Goal: Information Seeking & Learning: Learn about a topic

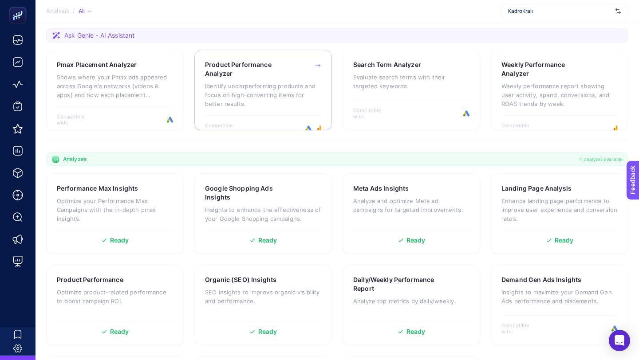
scroll to position [144, 0]
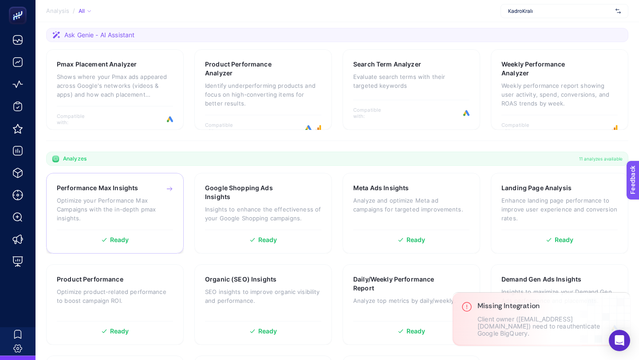
click at [118, 194] on div "Performance Max Insights Optimize your Performance Max Campaigns with the in-de…" at bounding box center [115, 207] width 116 height 46
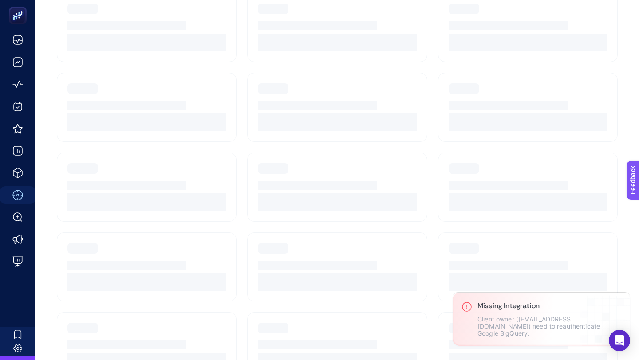
scroll to position [75, 0]
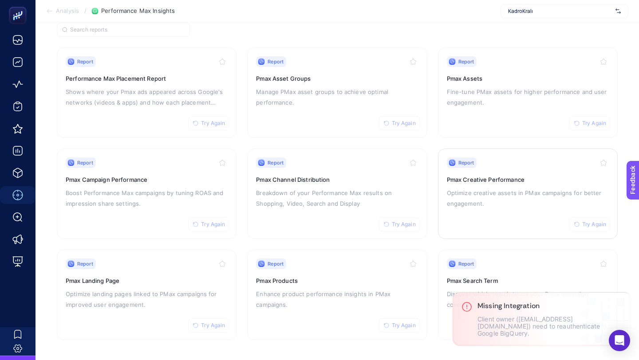
click at [519, 189] on p "Optimize creative assets in PMax campaigns for better engagement." at bounding box center [528, 198] width 162 height 21
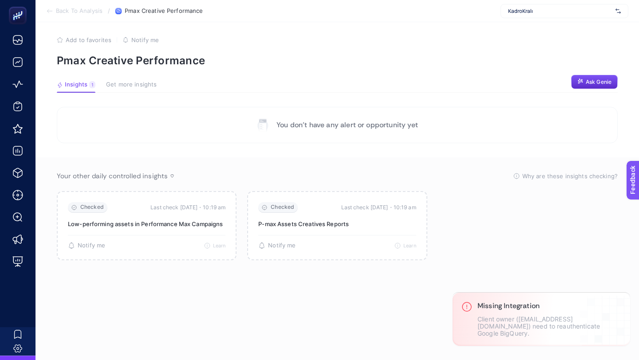
scroll to position [4, 0]
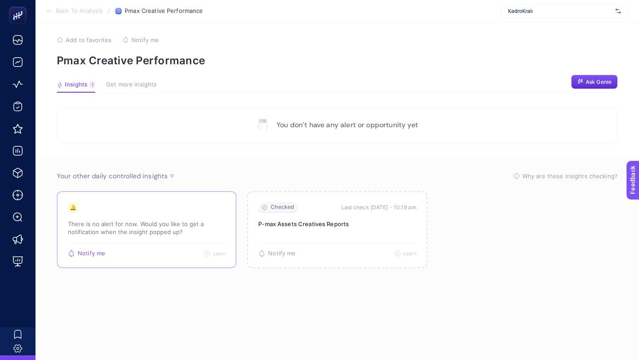
scroll to position [75, 0]
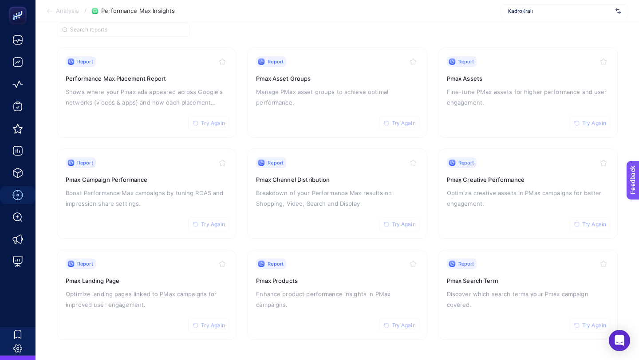
click at [523, 16] on div "KadroKralı" at bounding box center [564, 11] width 128 height 14
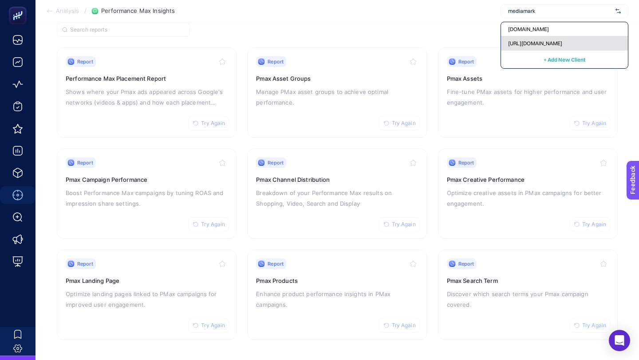
type input "mediamark"
click at [526, 44] on span "[URL][DOMAIN_NAME]" at bounding box center [535, 43] width 54 height 7
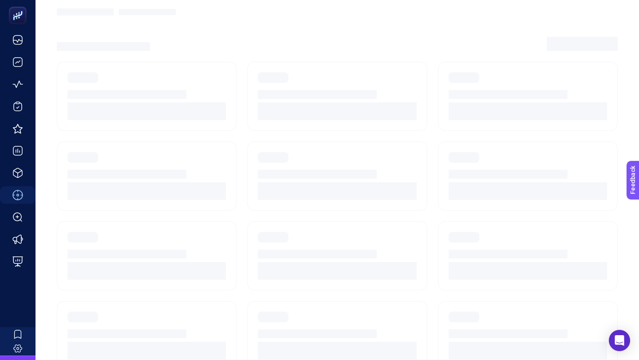
scroll to position [27, 0]
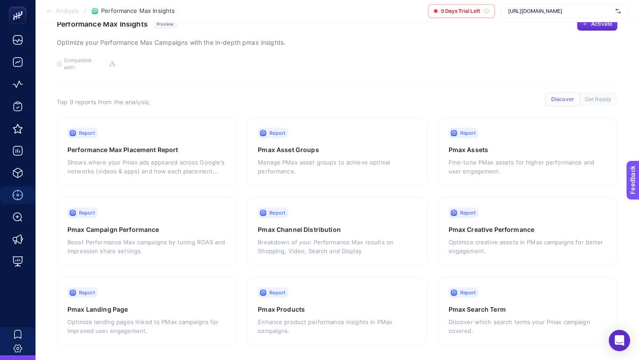
click at [525, 5] on div "[URL][DOMAIN_NAME]" at bounding box center [564, 11] width 128 height 14
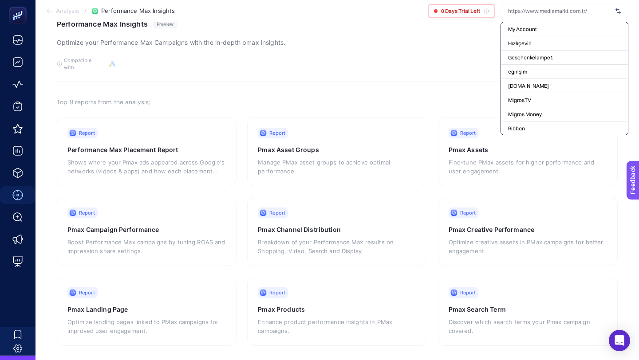
click at [525, 9] on input "text" at bounding box center [560, 11] width 104 height 7
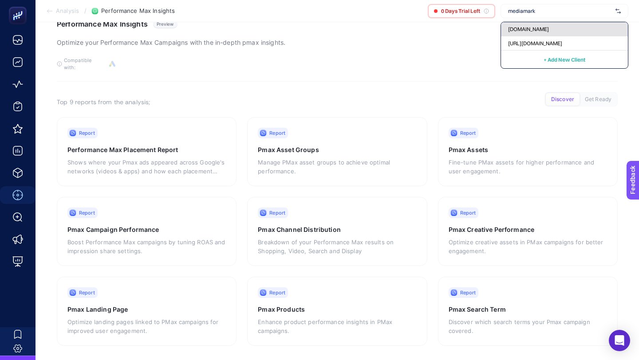
type input "mediamark"
click at [524, 27] on span "[DOMAIN_NAME]" at bounding box center [528, 29] width 41 height 7
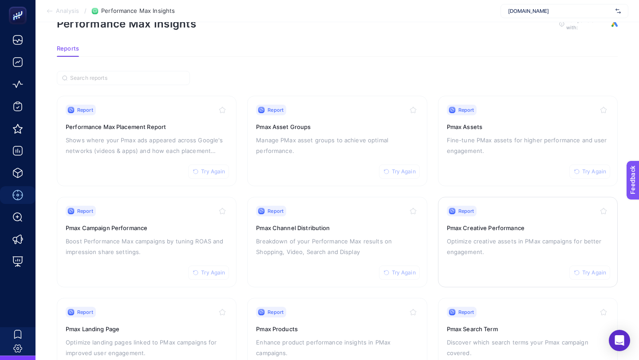
click at [514, 239] on p "Optimize creative assets in PMax campaigns for better engagement." at bounding box center [528, 246] width 162 height 21
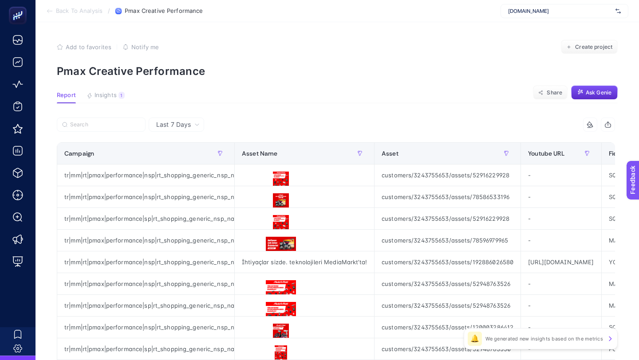
click at [106, 102] on section "Report Insights 1 We generated new insights based on the metrics Share Ask Genie" at bounding box center [337, 98] width 561 height 12
click at [106, 98] on span "Insights" at bounding box center [106, 95] width 22 height 7
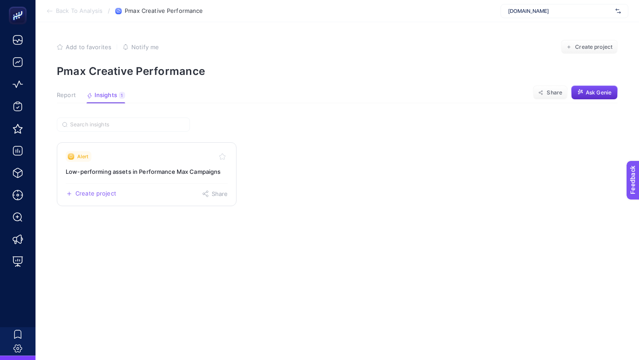
click at [180, 181] on link "Alert Low-performing assets in Performance Max Campaigns Create project Share" at bounding box center [147, 174] width 180 height 64
click at [75, 95] on span "Report" at bounding box center [66, 95] width 19 height 7
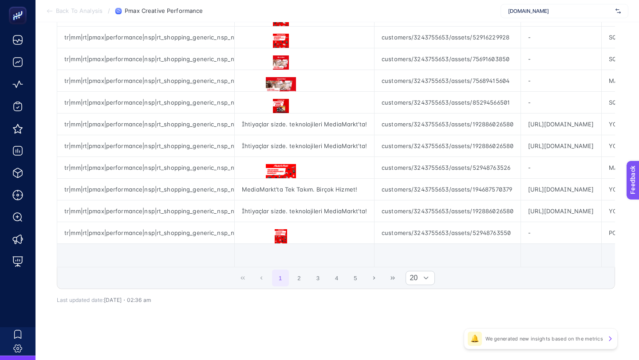
scroll to position [352, 0]
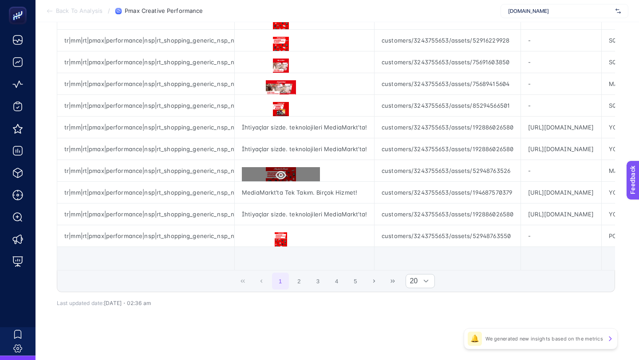
click at [282, 176] on icon at bounding box center [281, 175] width 11 height 8
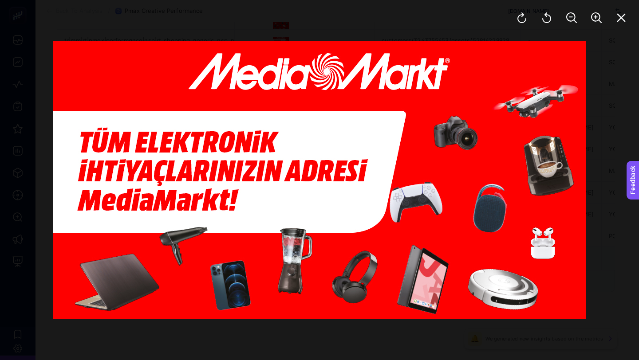
click at [350, 360] on div at bounding box center [319, 180] width 639 height 360
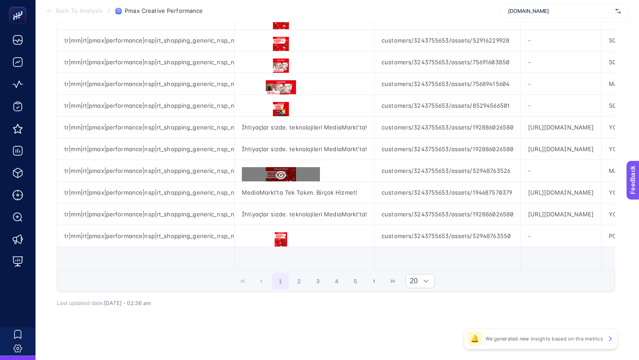
click at [276, 175] on icon at bounding box center [281, 175] width 11 height 11
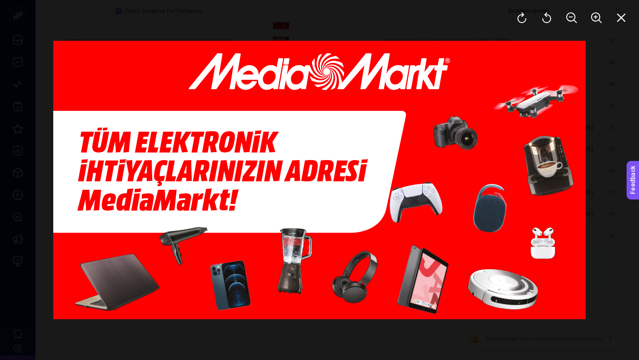
click at [453, 339] on div at bounding box center [319, 180] width 639 height 360
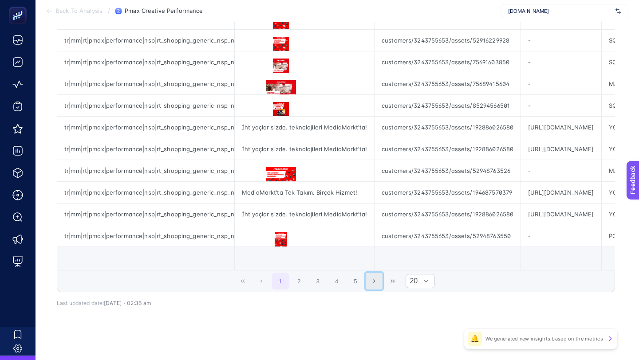
click at [377, 281] on button "Next Page" at bounding box center [374, 281] width 17 height 17
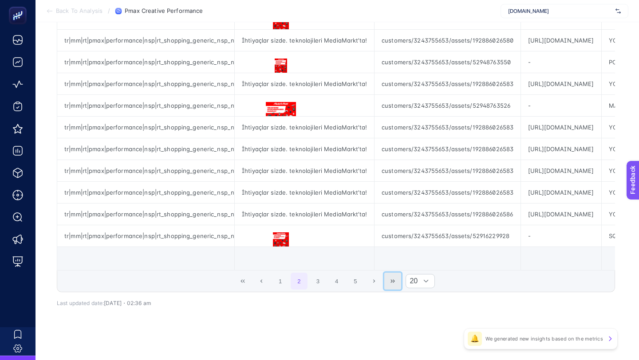
click at [392, 286] on button "Last Page" at bounding box center [392, 281] width 17 height 17
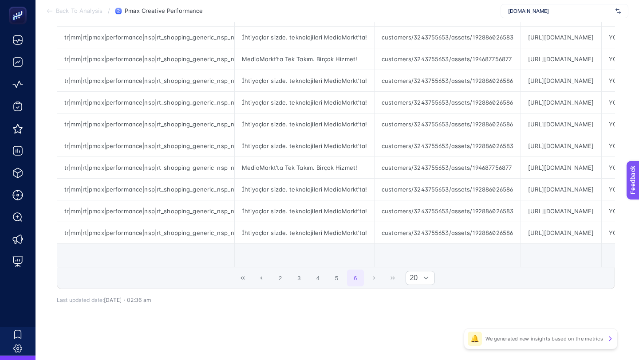
scroll to position [0, 0]
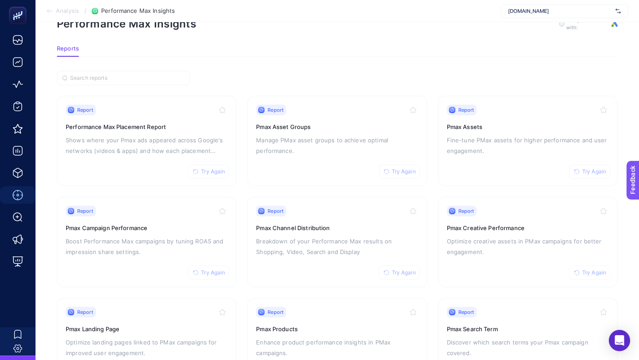
scroll to position [75, 0]
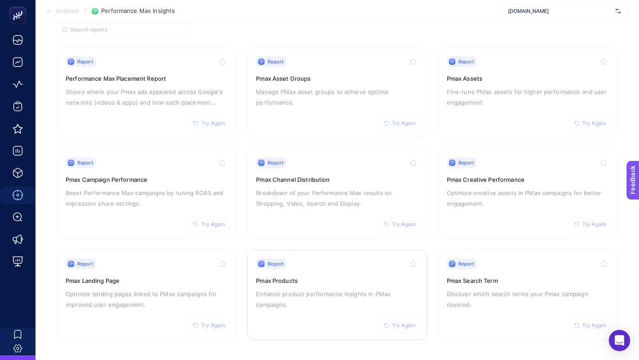
click at [347, 281] on h3 "Pmax Products" at bounding box center [337, 280] width 162 height 9
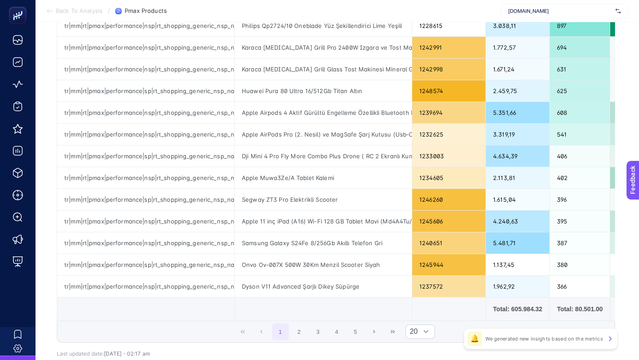
scroll to position [355, 0]
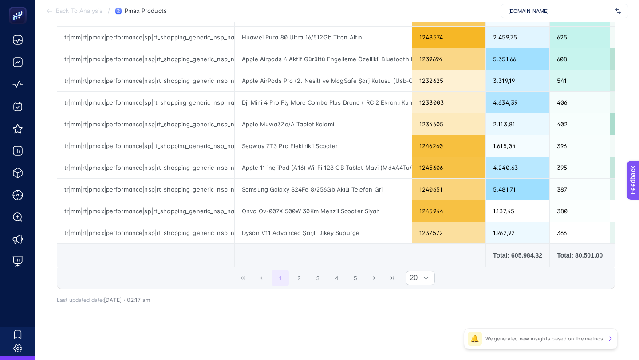
click at [395, 287] on div "1 2 3 4 5 20" at bounding box center [335, 278] width 557 height 21
click at [392, 276] on icon "Last Page" at bounding box center [392, 278] width 5 height 5
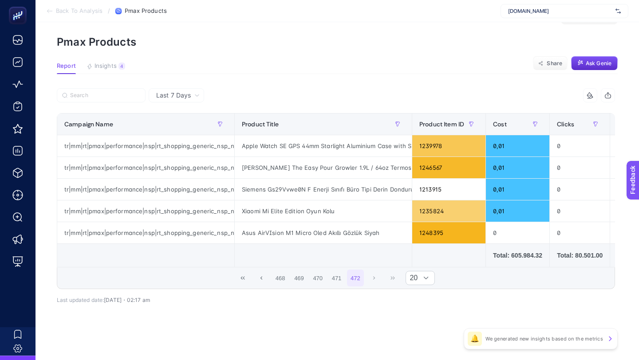
scroll to position [0, 0]
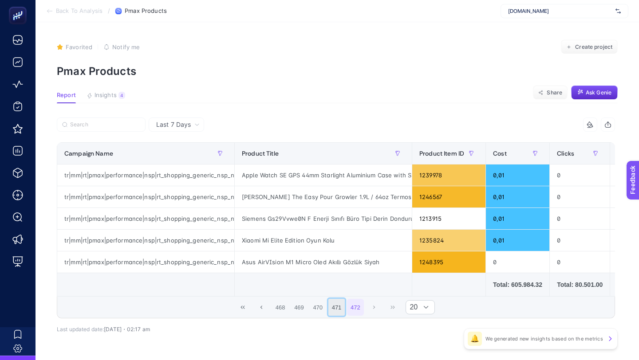
click at [336, 305] on button "471" at bounding box center [336, 307] width 17 height 17
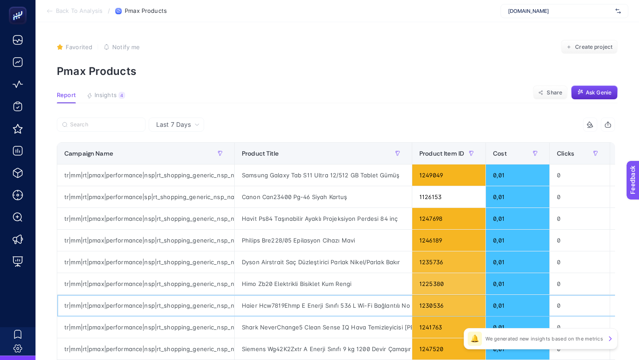
click at [315, 311] on div "Haier Hcw7819Ehmp E Enerji Sınıfı 536 L Wi-Fi Bağlantılı No Frost Gardrop Tipi …" at bounding box center [323, 305] width 177 height 21
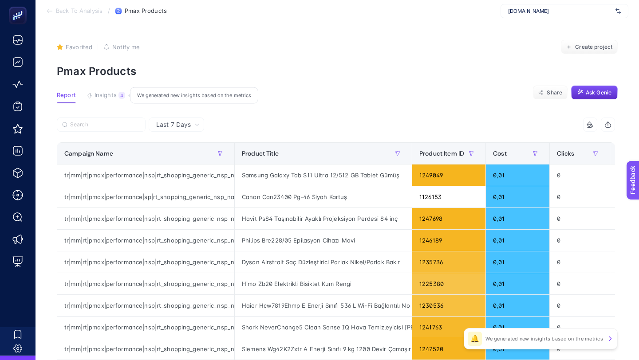
click at [119, 92] on div "4" at bounding box center [121, 95] width 7 height 7
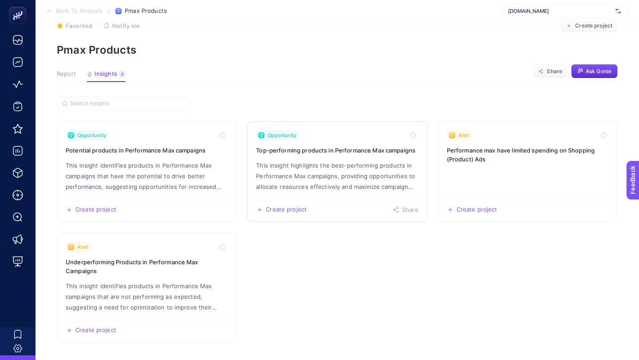
scroll to position [19, 0]
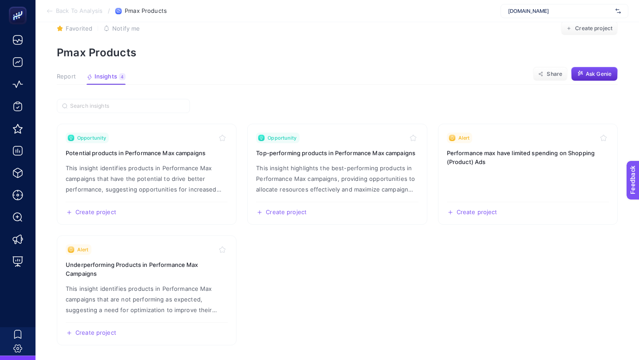
click at [69, 71] on article "Favorited true Notify me Create project Pmax Products Report Insights 4 We gene…" at bounding box center [336, 184] width 603 height 360
click at [71, 75] on span "Report" at bounding box center [66, 76] width 19 height 7
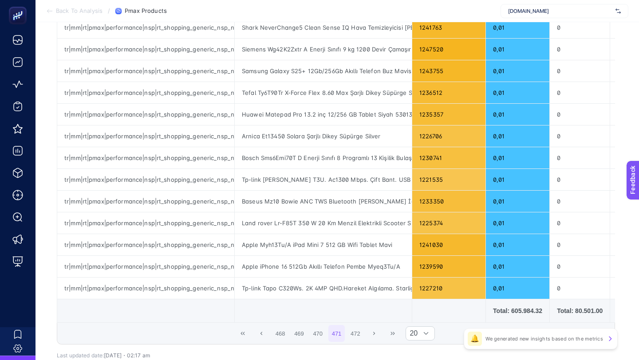
scroll to position [355, 0]
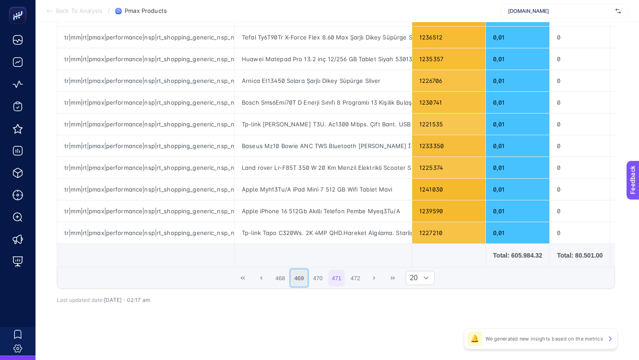
click at [304, 281] on button "469" at bounding box center [299, 278] width 17 height 17
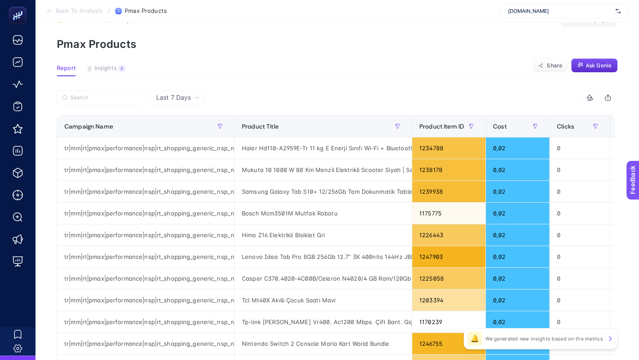
scroll to position [1, 0]
